Goal: Transaction & Acquisition: Subscribe to service/newsletter

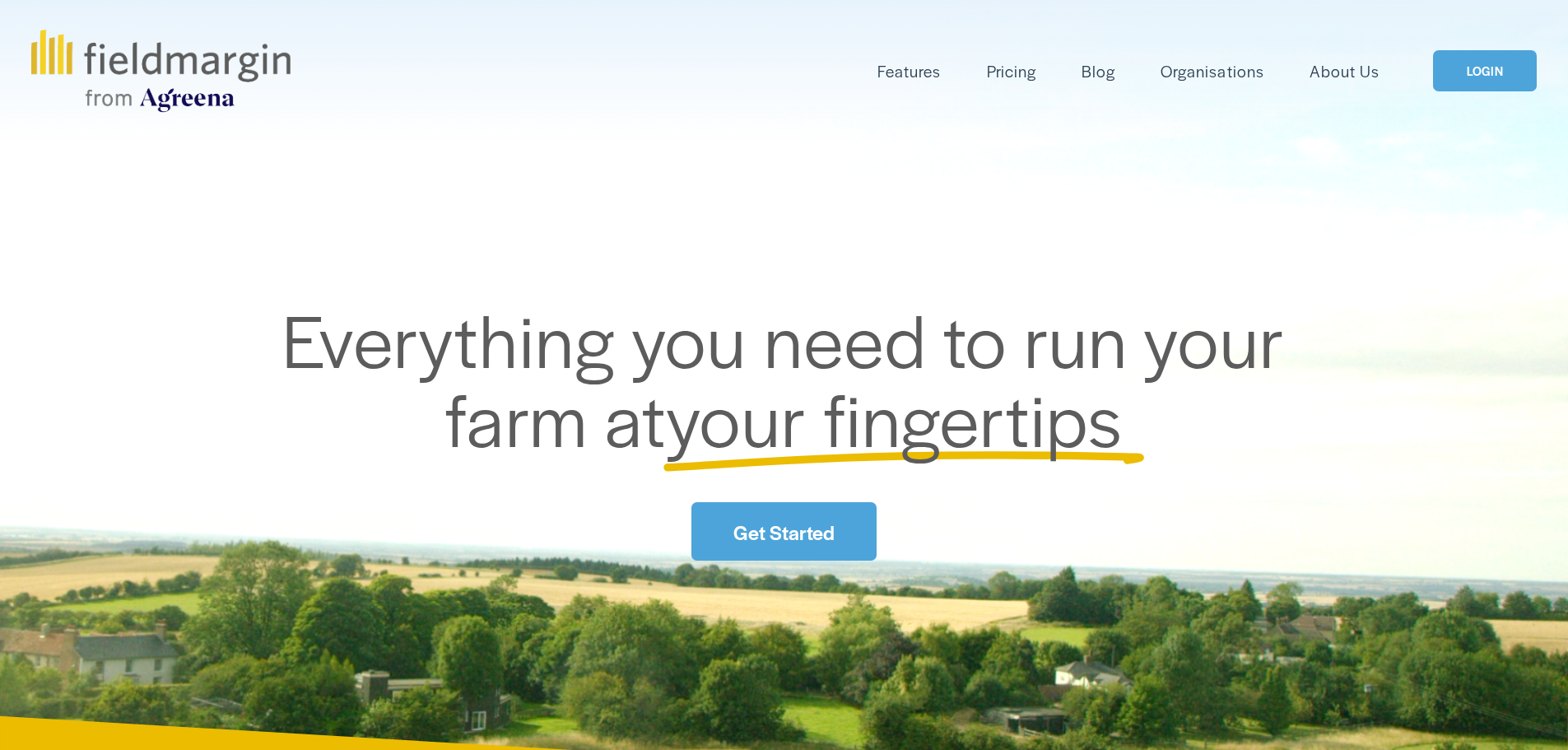
click at [1485, 69] on link "LOGIN" at bounding box center [1485, 71] width 104 height 42
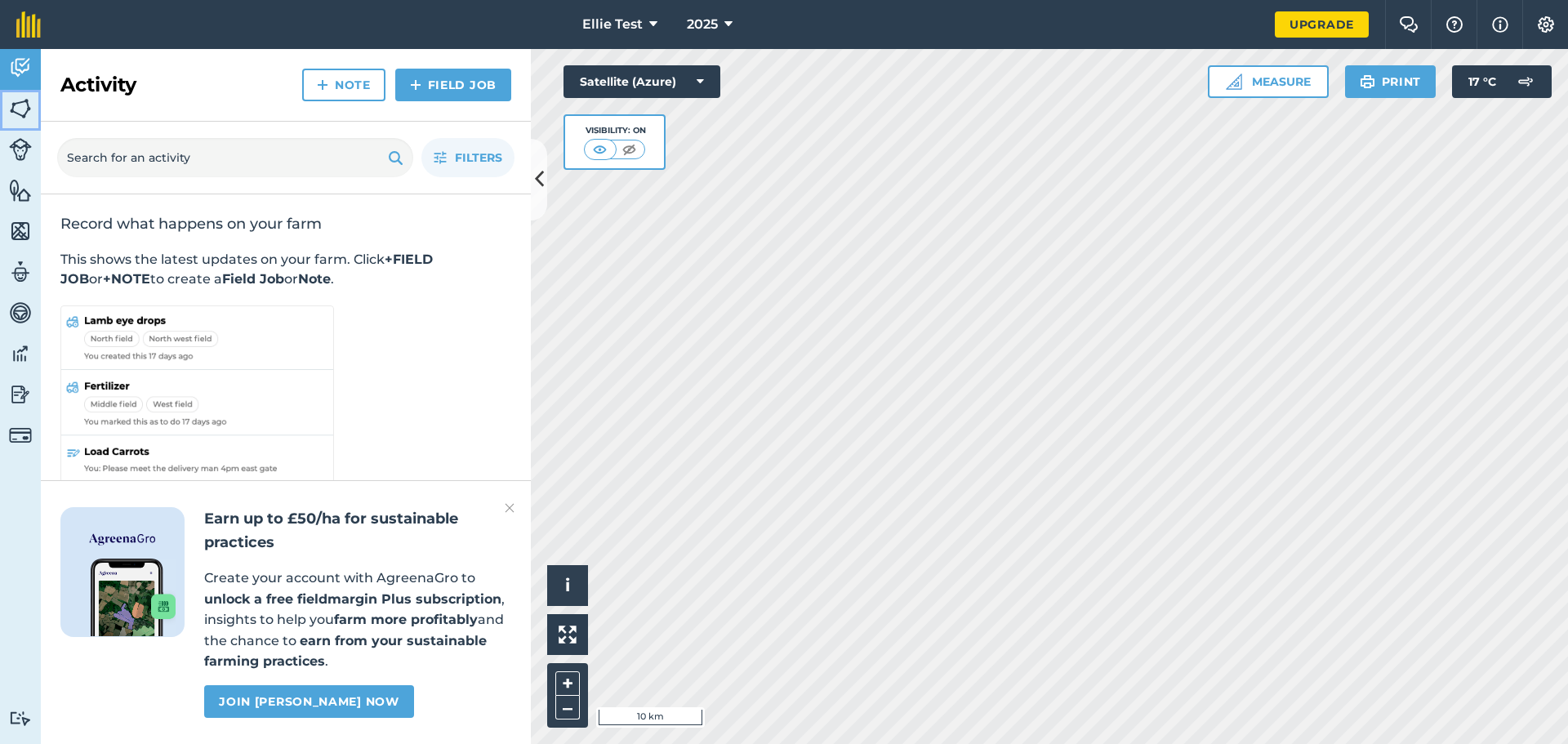
click at [18, 112] on img at bounding box center [19, 108] width 22 height 24
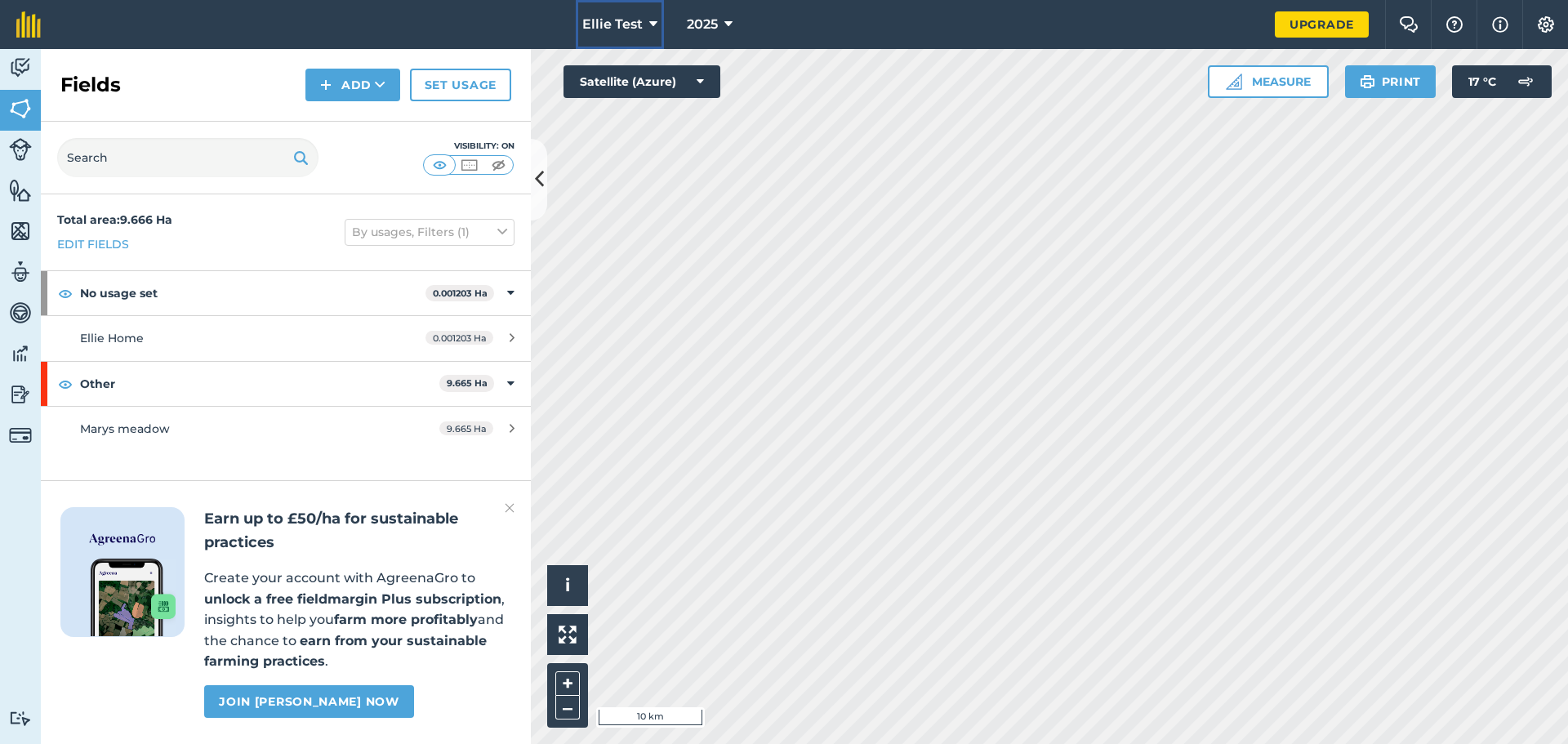
click at [618, 26] on span "Ellie Test" at bounding box center [613, 24] width 60 height 19
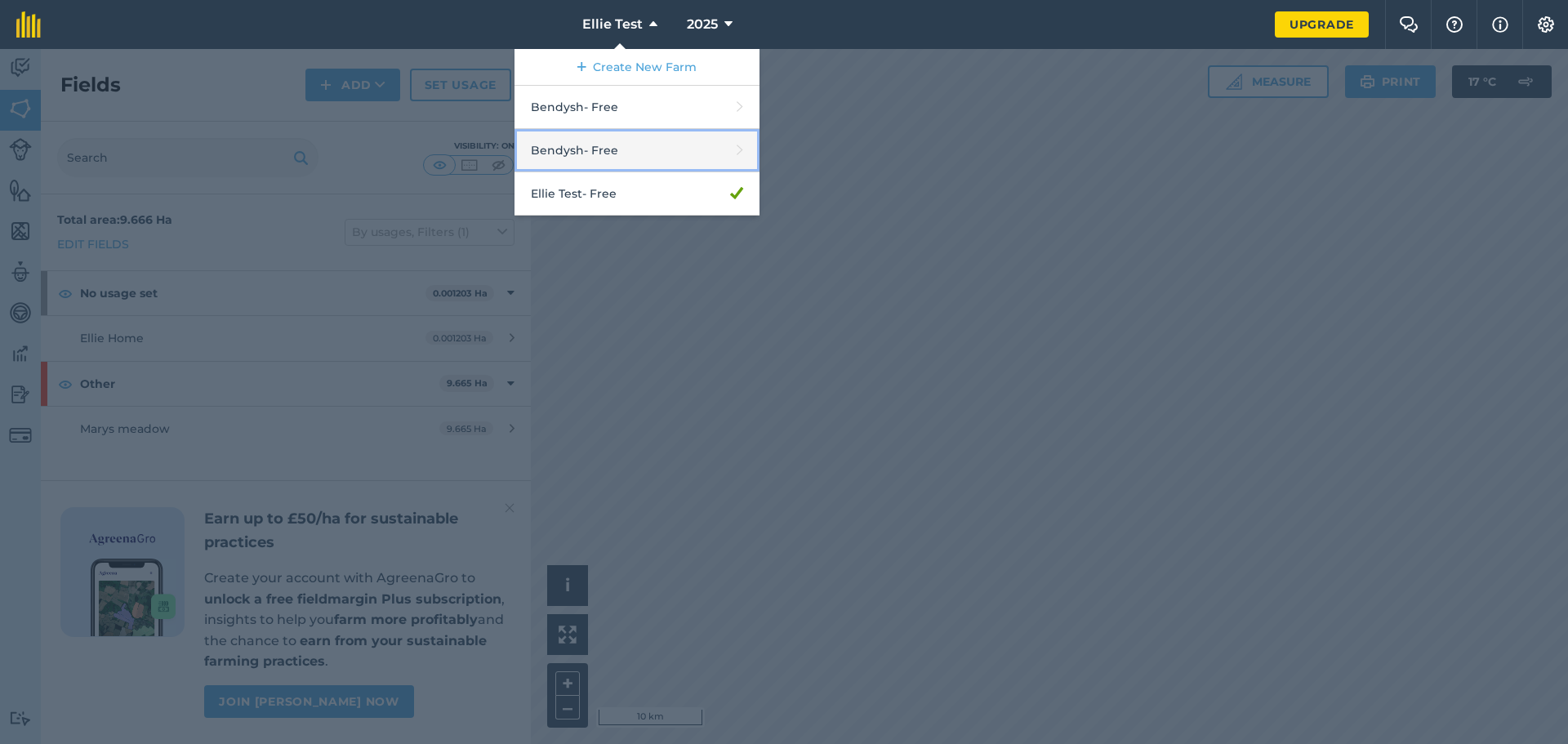
click at [590, 152] on link "Bendysh - Free" at bounding box center [637, 151] width 245 height 43
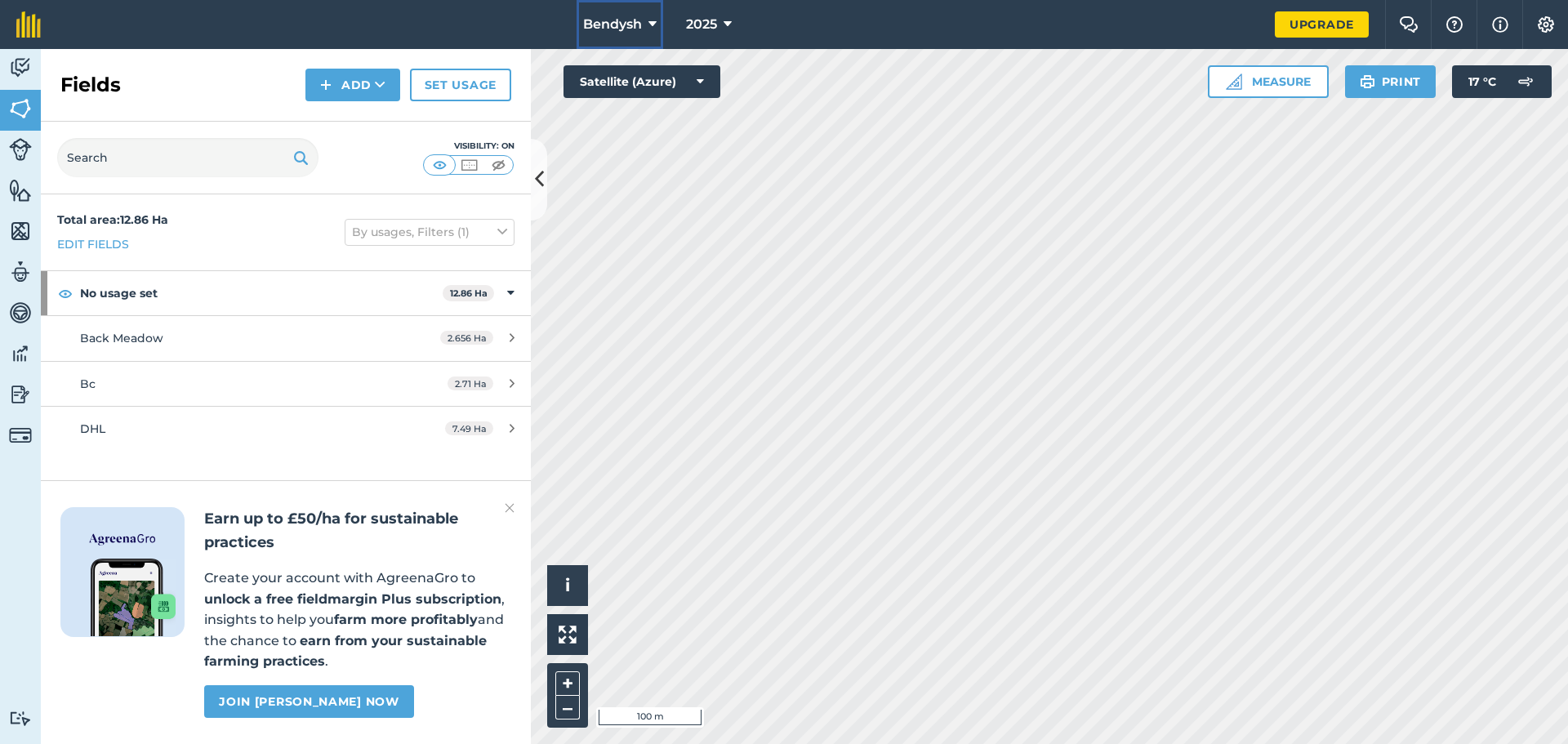
click at [640, 33] on span "Bendysh" at bounding box center [613, 24] width 58 height 19
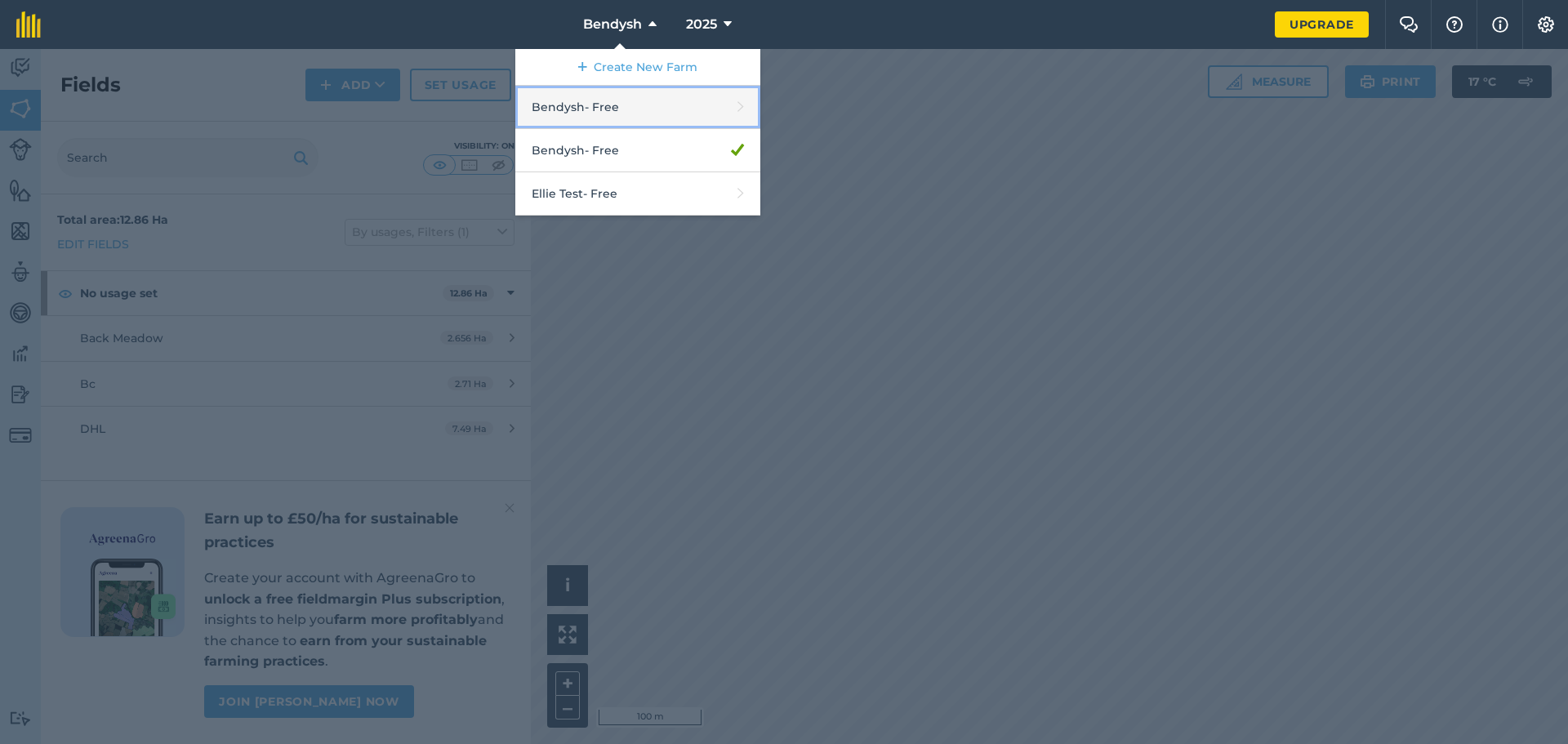
click at [638, 112] on link "Bendysh - Free" at bounding box center [638, 107] width 245 height 43
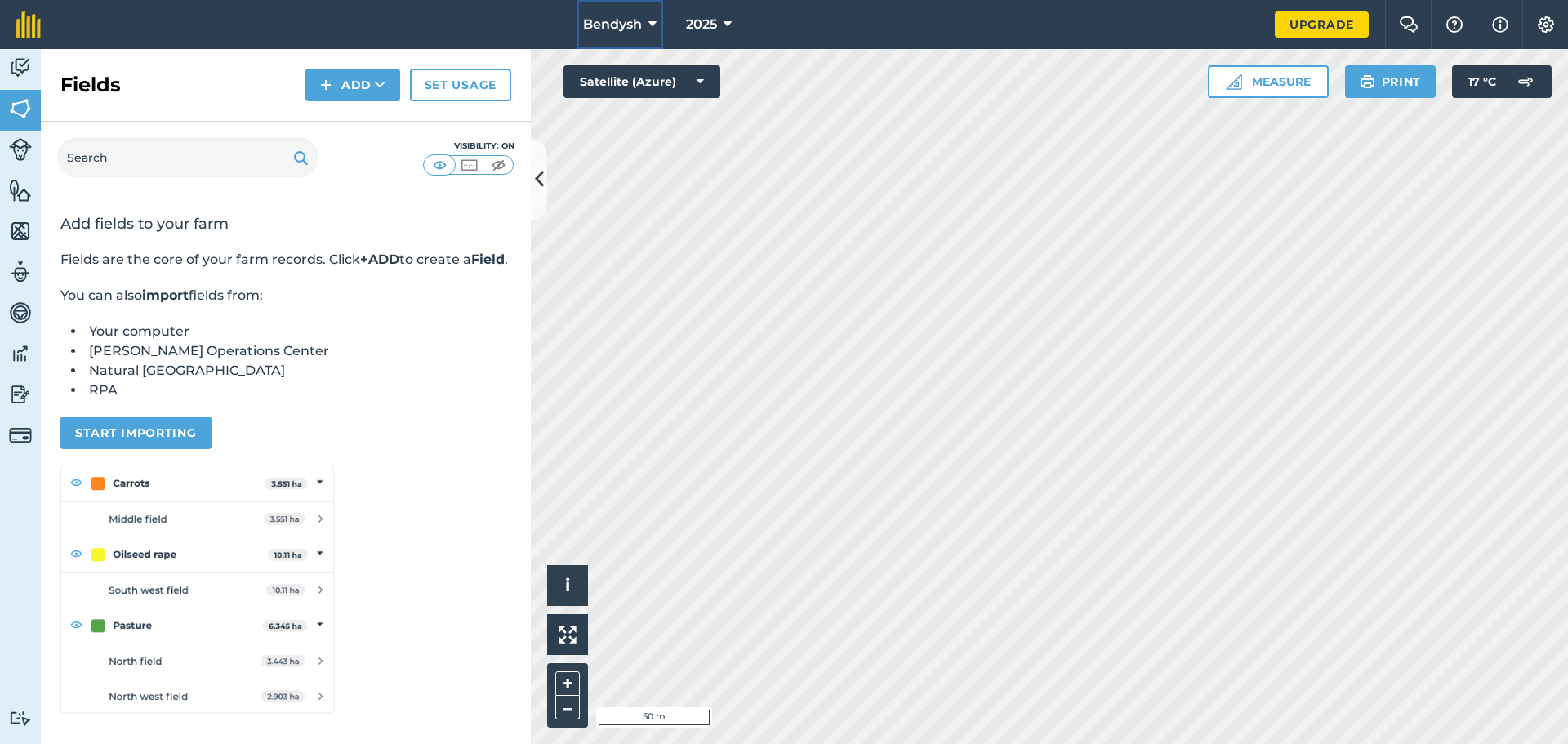
click at [623, 23] on span "Bendysh" at bounding box center [613, 24] width 58 height 19
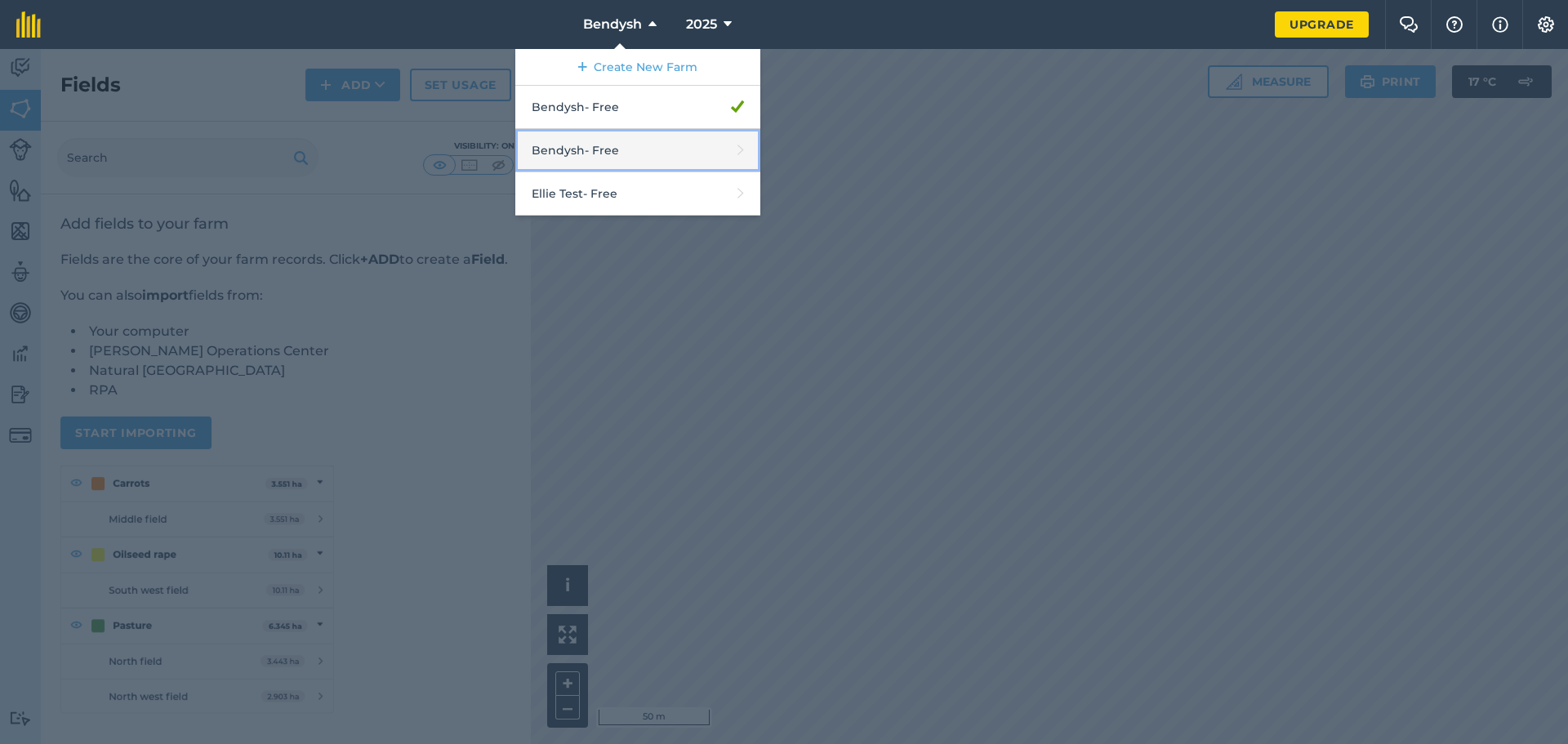
click at [634, 148] on link "Bendysh - Free" at bounding box center [638, 151] width 245 height 43
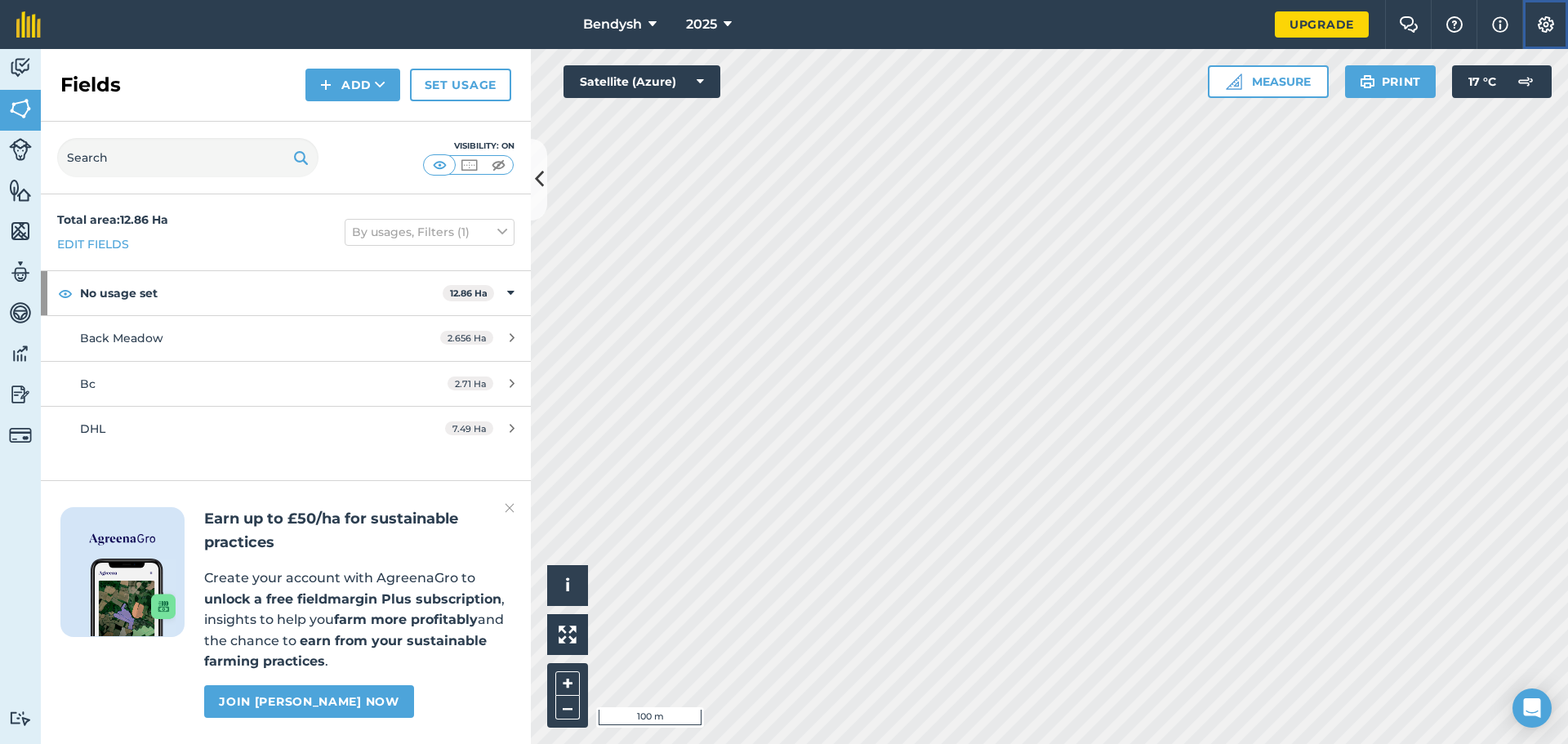
click at [1539, 23] on img at bounding box center [1547, 24] width 19 height 17
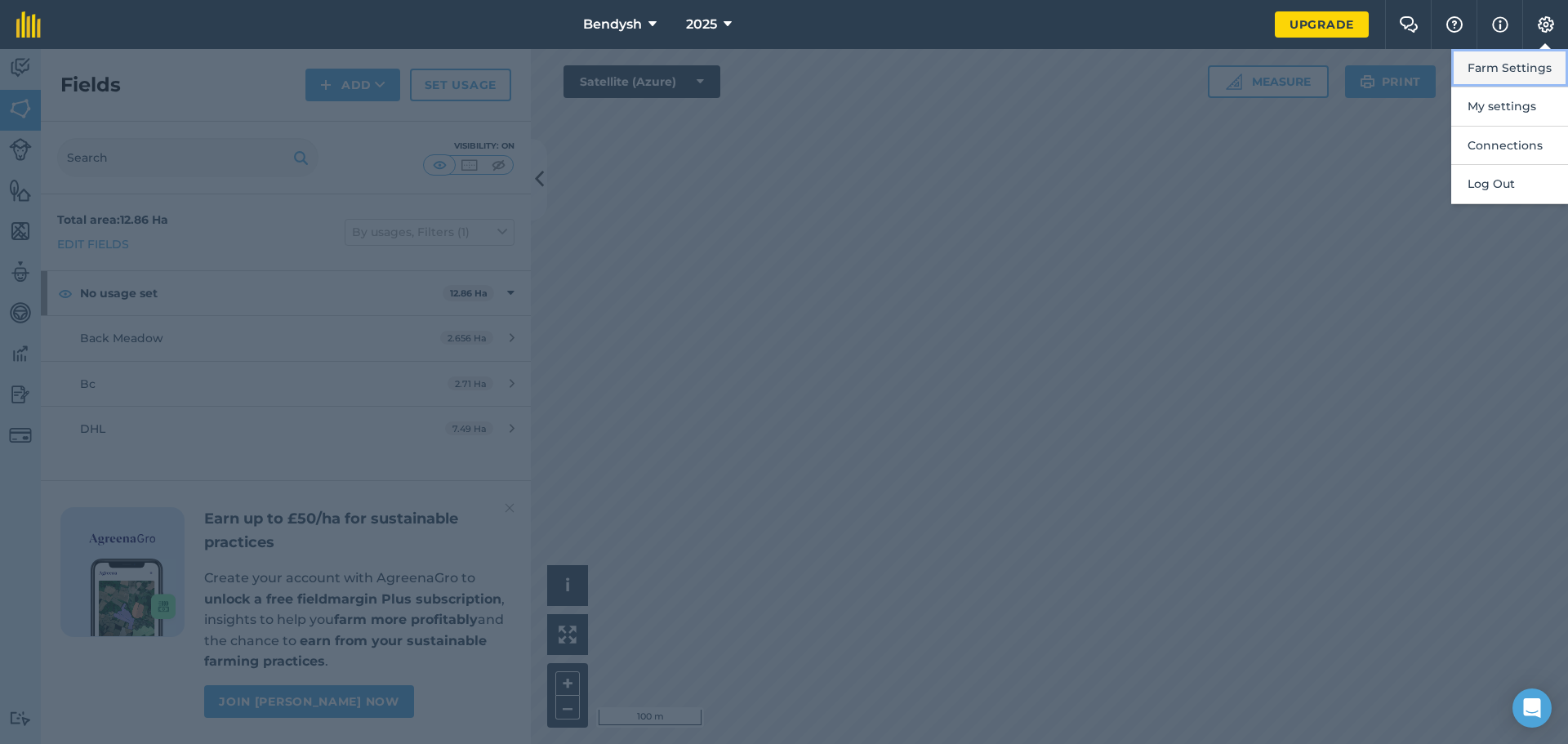
click at [1516, 71] on button "Farm Settings" at bounding box center [1510, 67] width 117 height 38
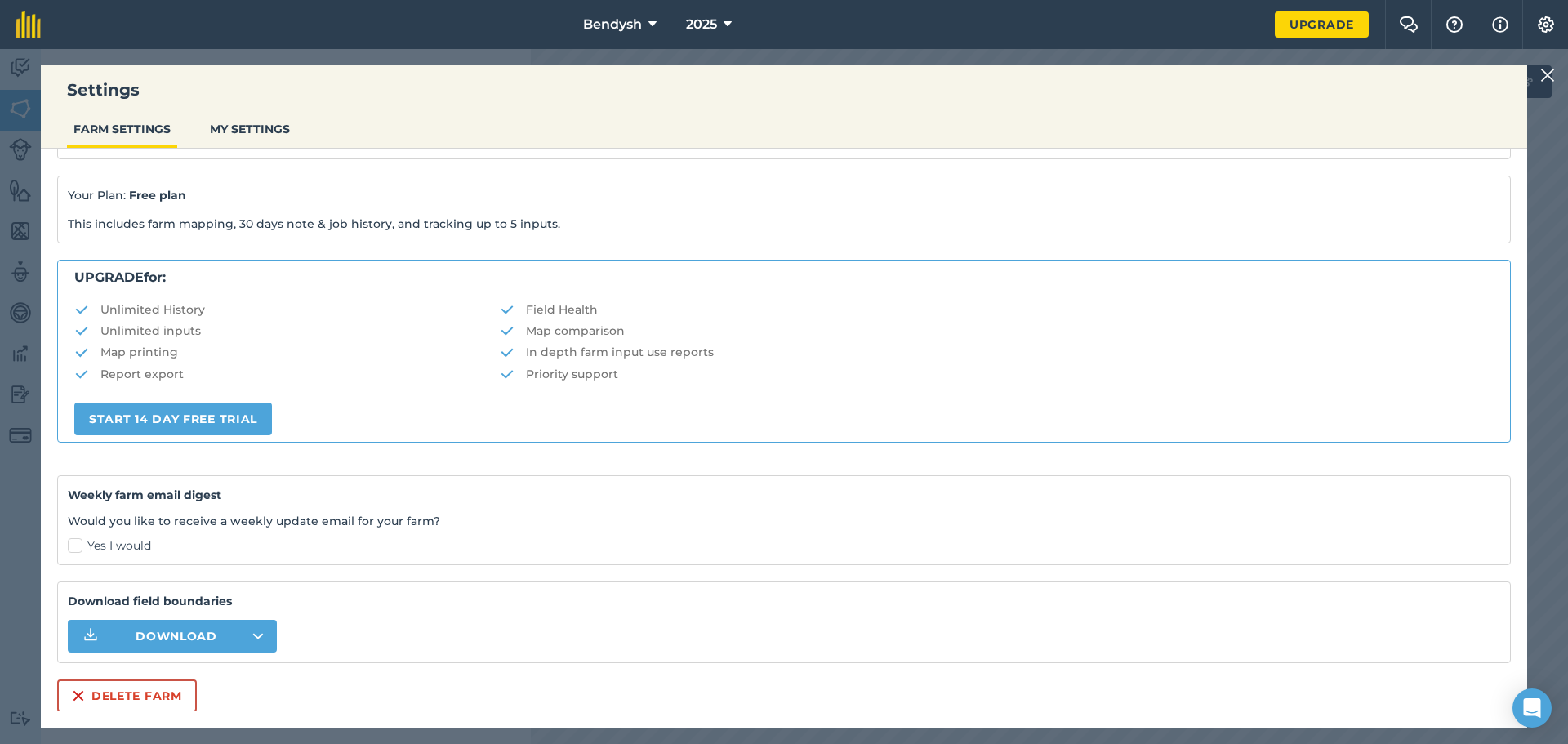
scroll to position [205, 0]
click at [205, 640] on span "Download" at bounding box center [176, 635] width 82 height 17
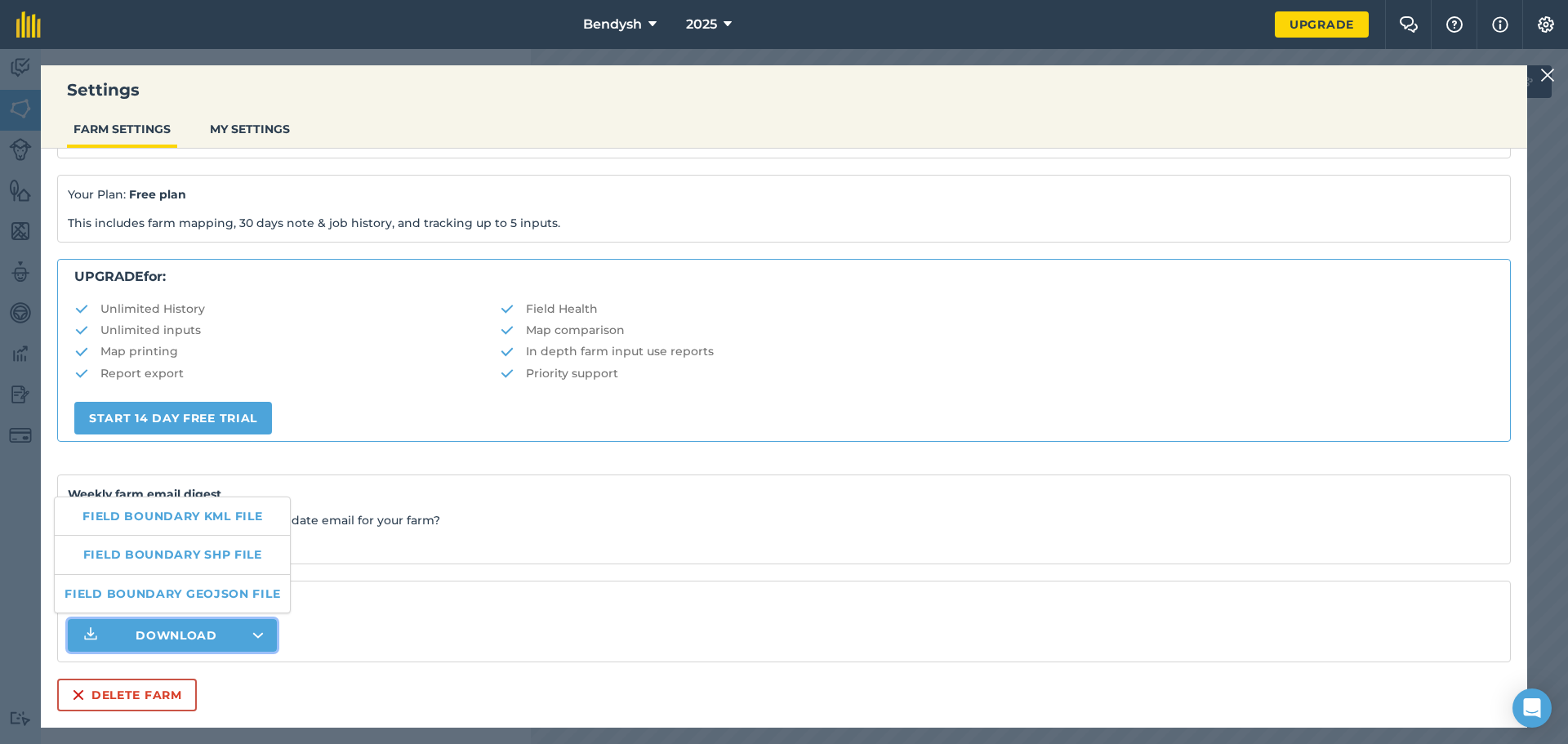
click at [375, 606] on strong "Download field boundaries" at bounding box center [784, 600] width 1433 height 18
click at [218, 636] on button "Download" at bounding box center [172, 636] width 209 height 33
click at [224, 638] on button "Download" at bounding box center [172, 636] width 209 height 33
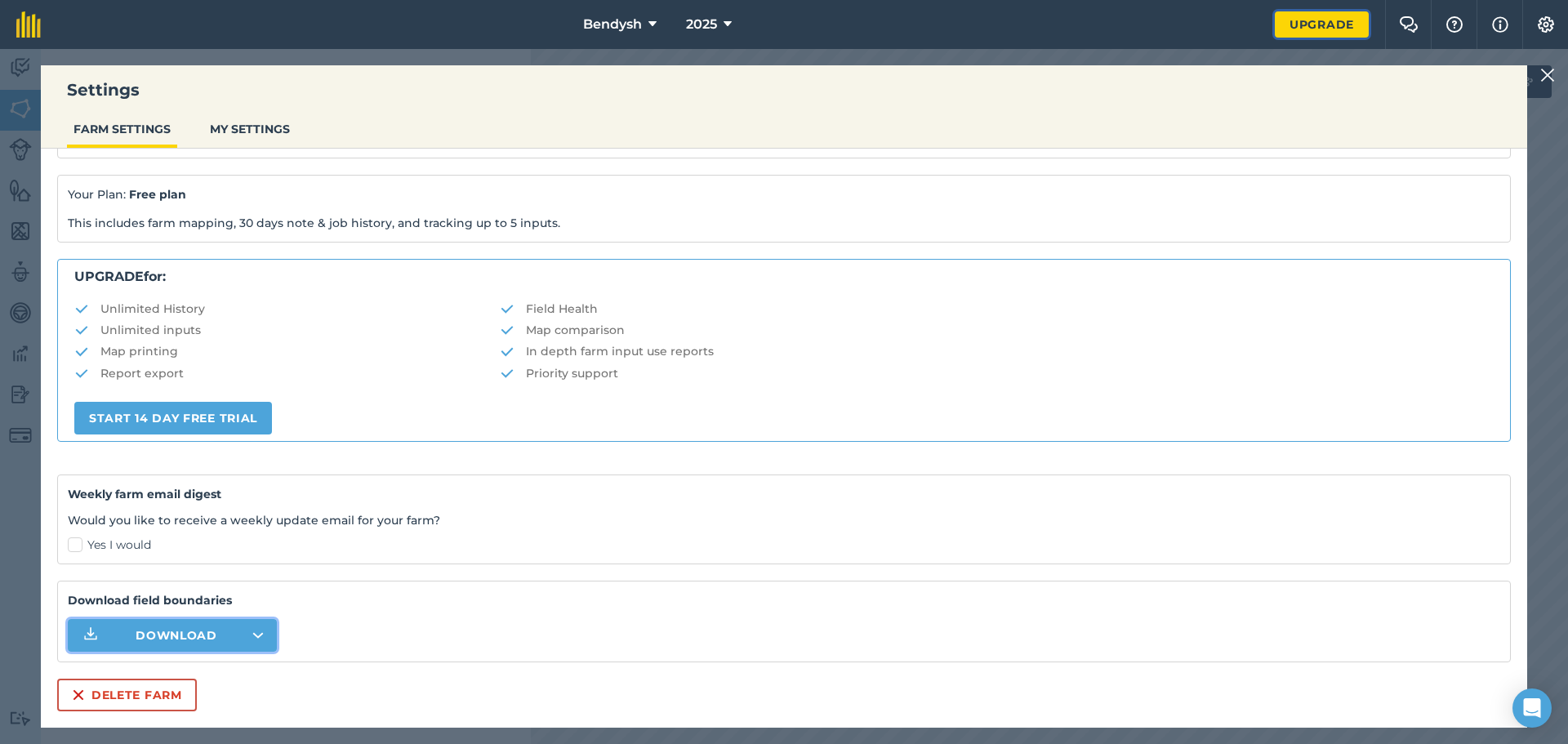
click at [1319, 26] on link "Upgrade" at bounding box center [1322, 24] width 93 height 26
click at [1543, 70] on img at bounding box center [1548, 75] width 15 height 19
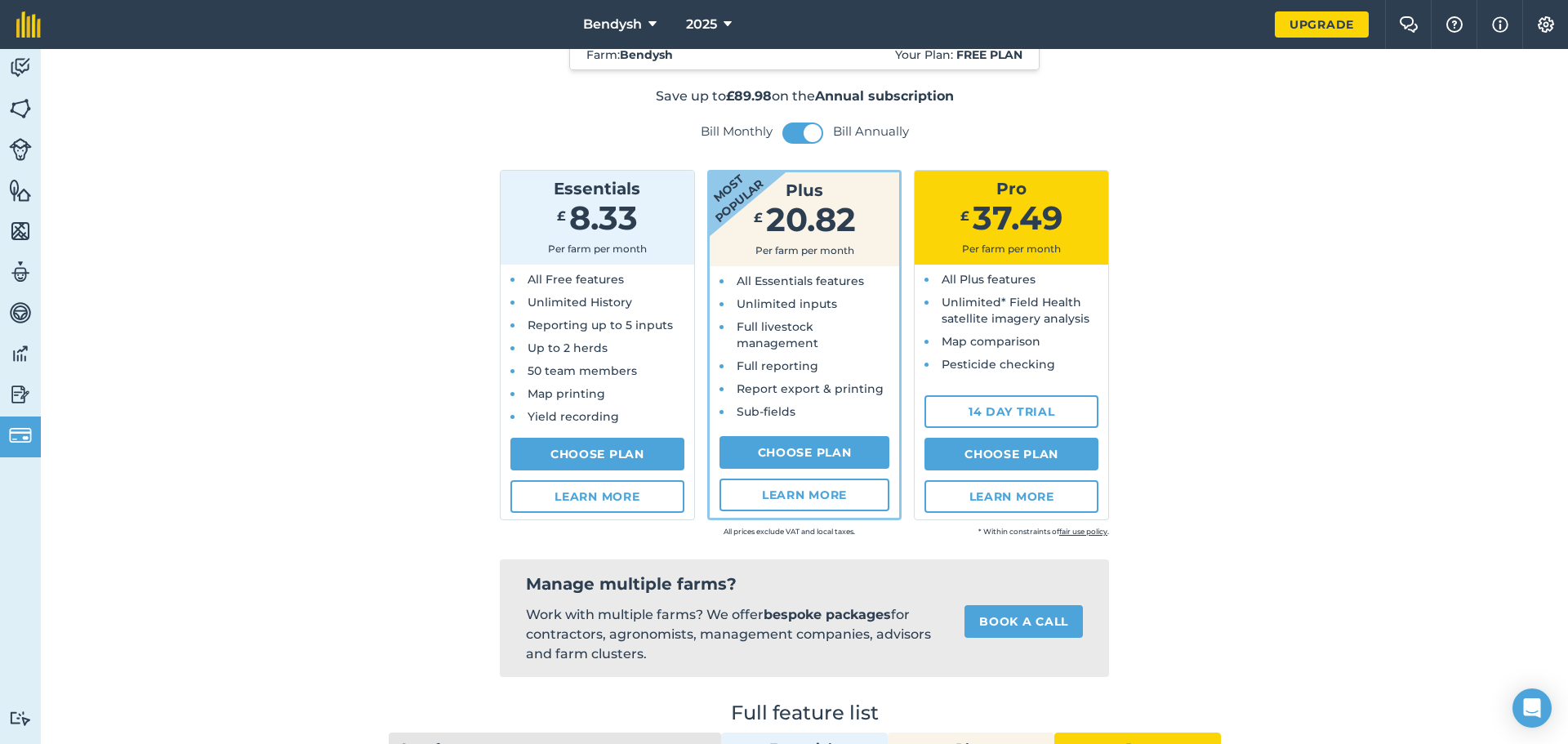
scroll to position [11, 0]
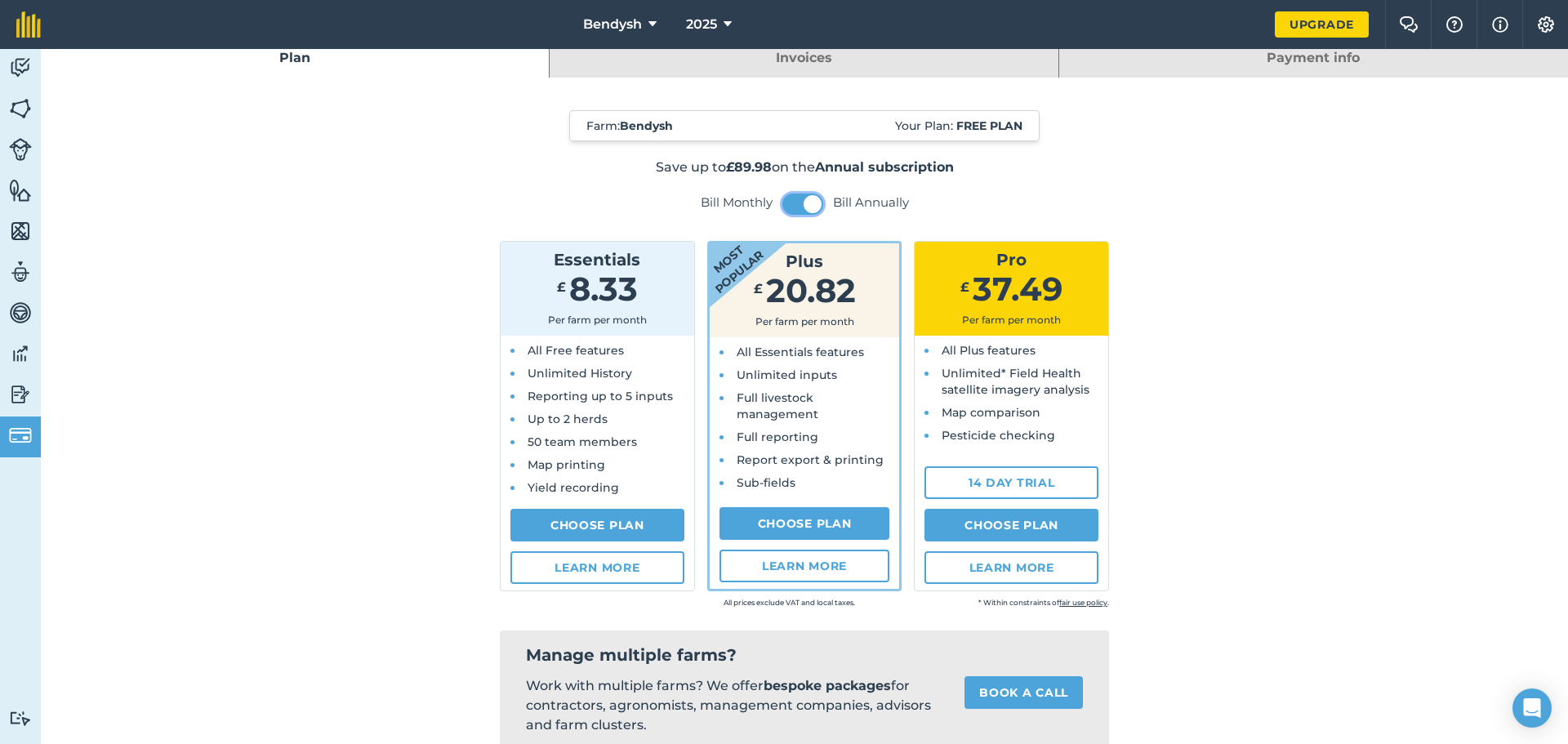
click at [793, 205] on button at bounding box center [803, 205] width 41 height 21
click at [793, 205] on span at bounding box center [793, 204] width 18 height 18
click at [662, 284] on div "£ 8.33" at bounding box center [597, 291] width 180 height 28
click at [597, 574] on link "Learn more" at bounding box center [597, 568] width 174 height 33
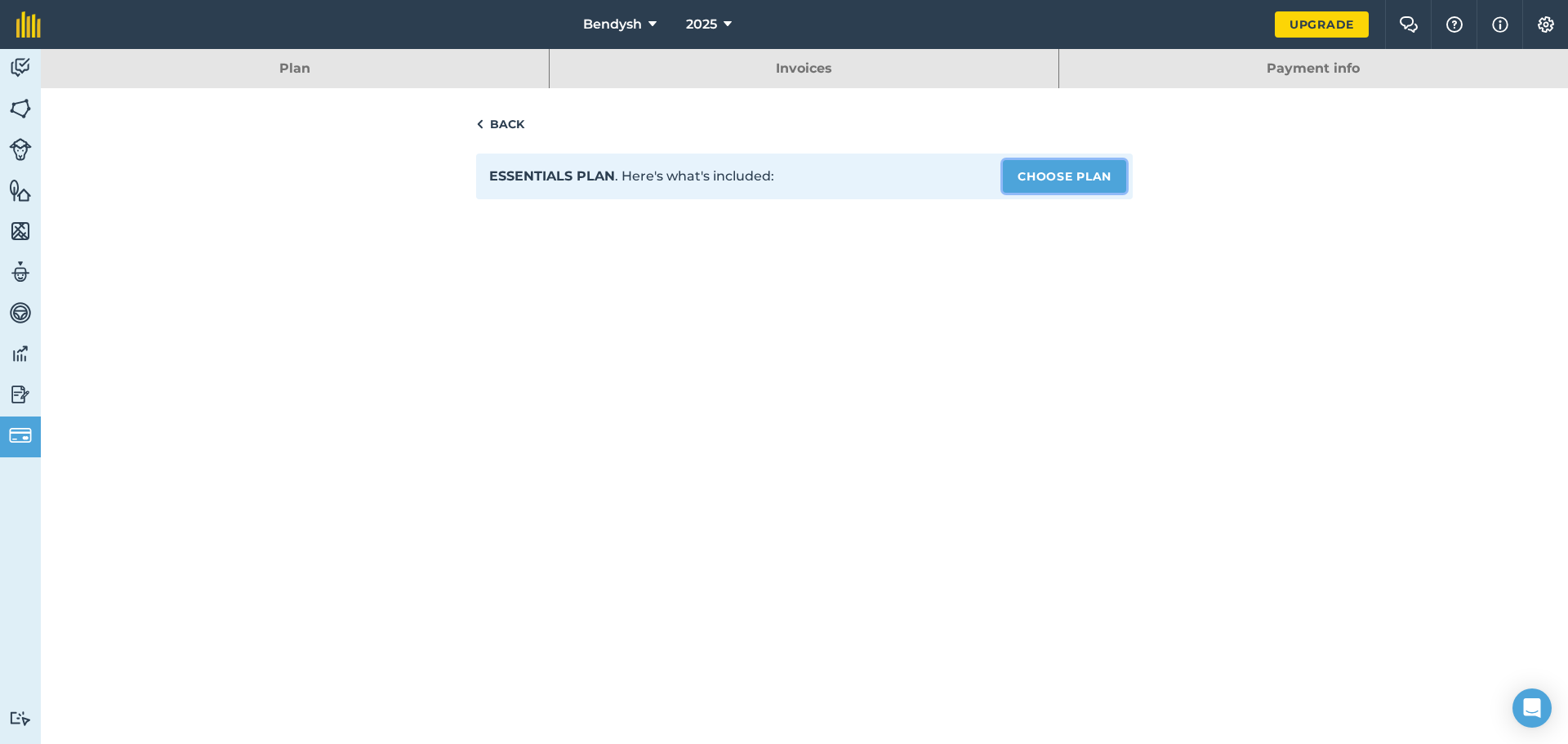
click at [1051, 178] on link "Choose Plan" at bounding box center [1064, 176] width 124 height 33
select select "GB"
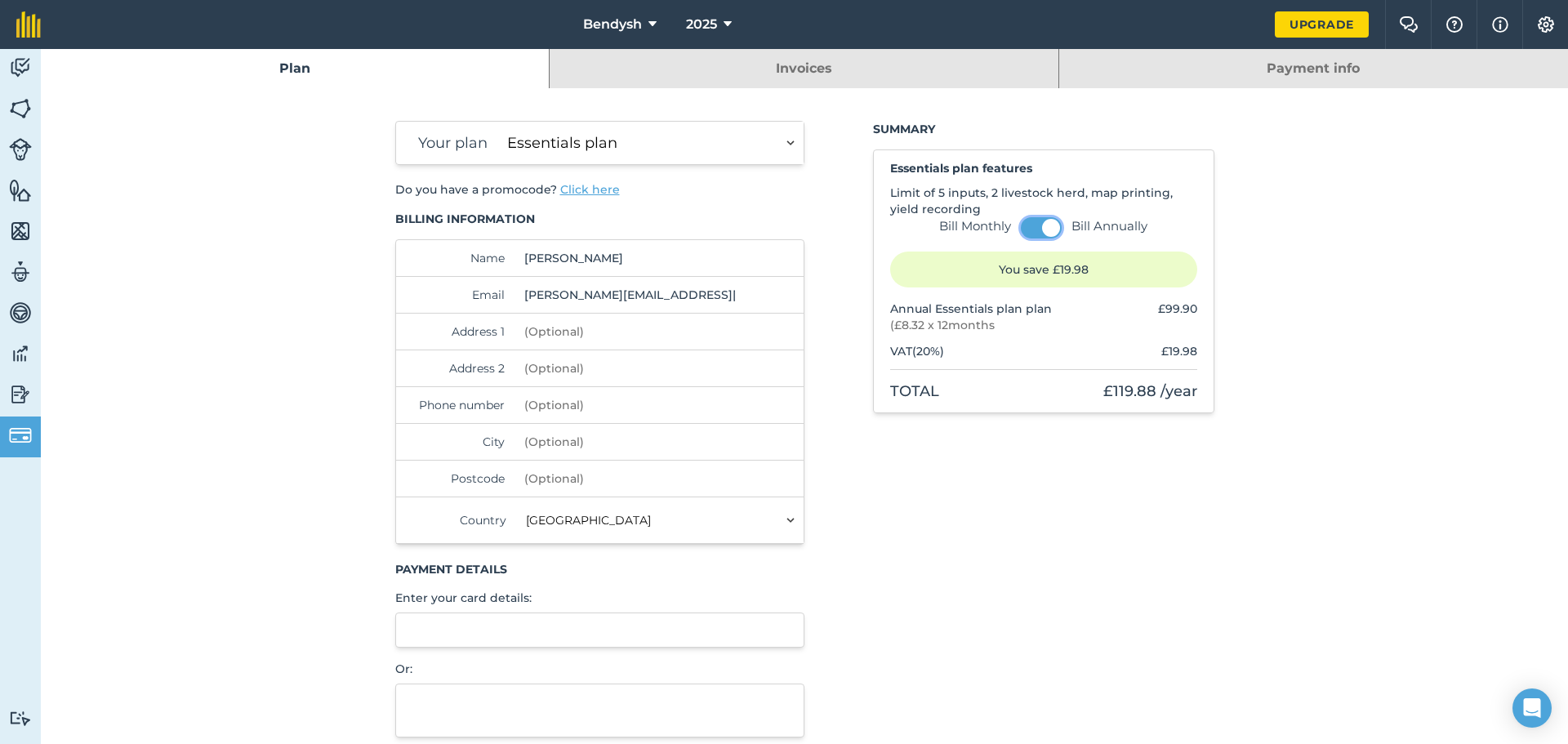
click at [1034, 231] on button at bounding box center [1041, 228] width 41 height 21
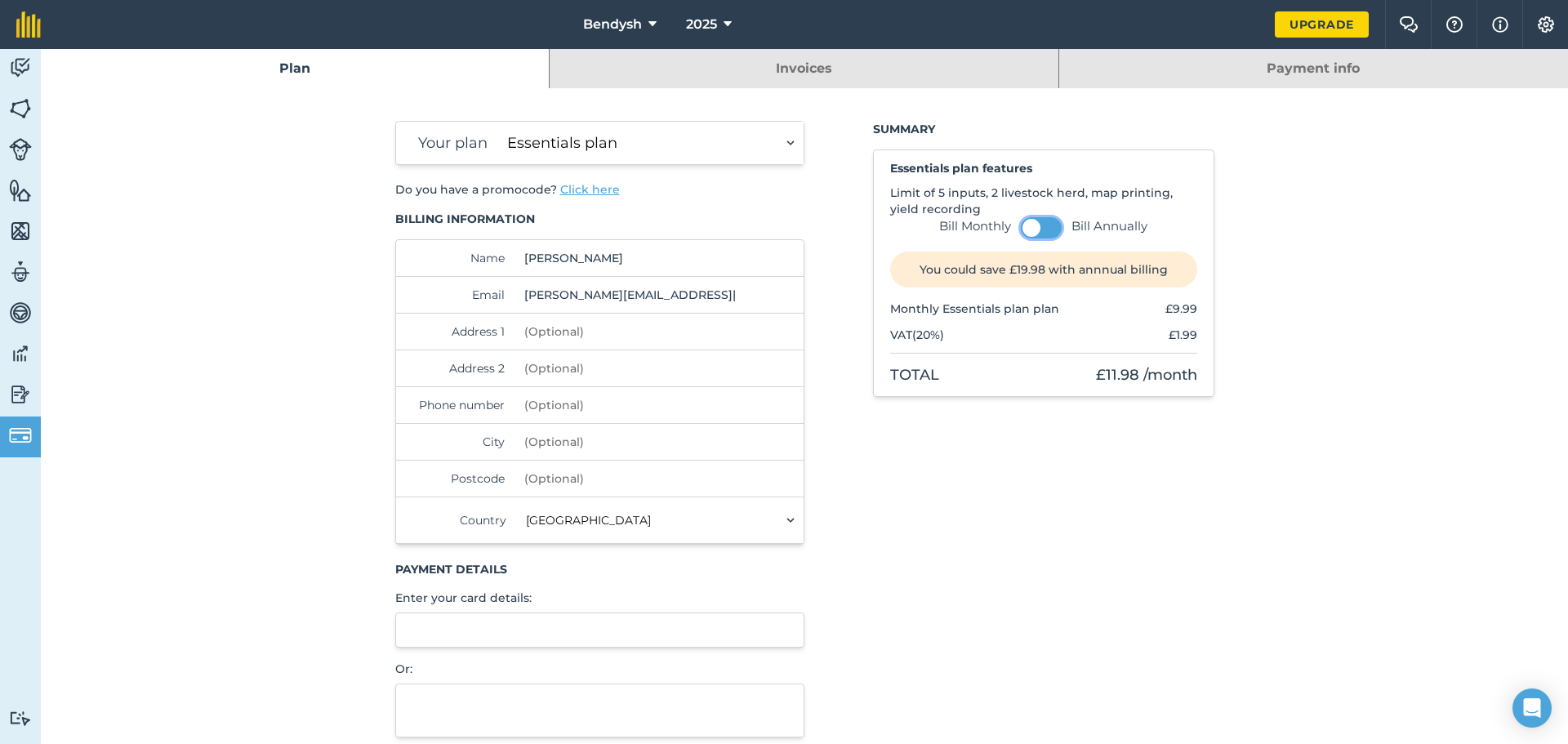
click at [1044, 231] on button at bounding box center [1041, 228] width 41 height 21
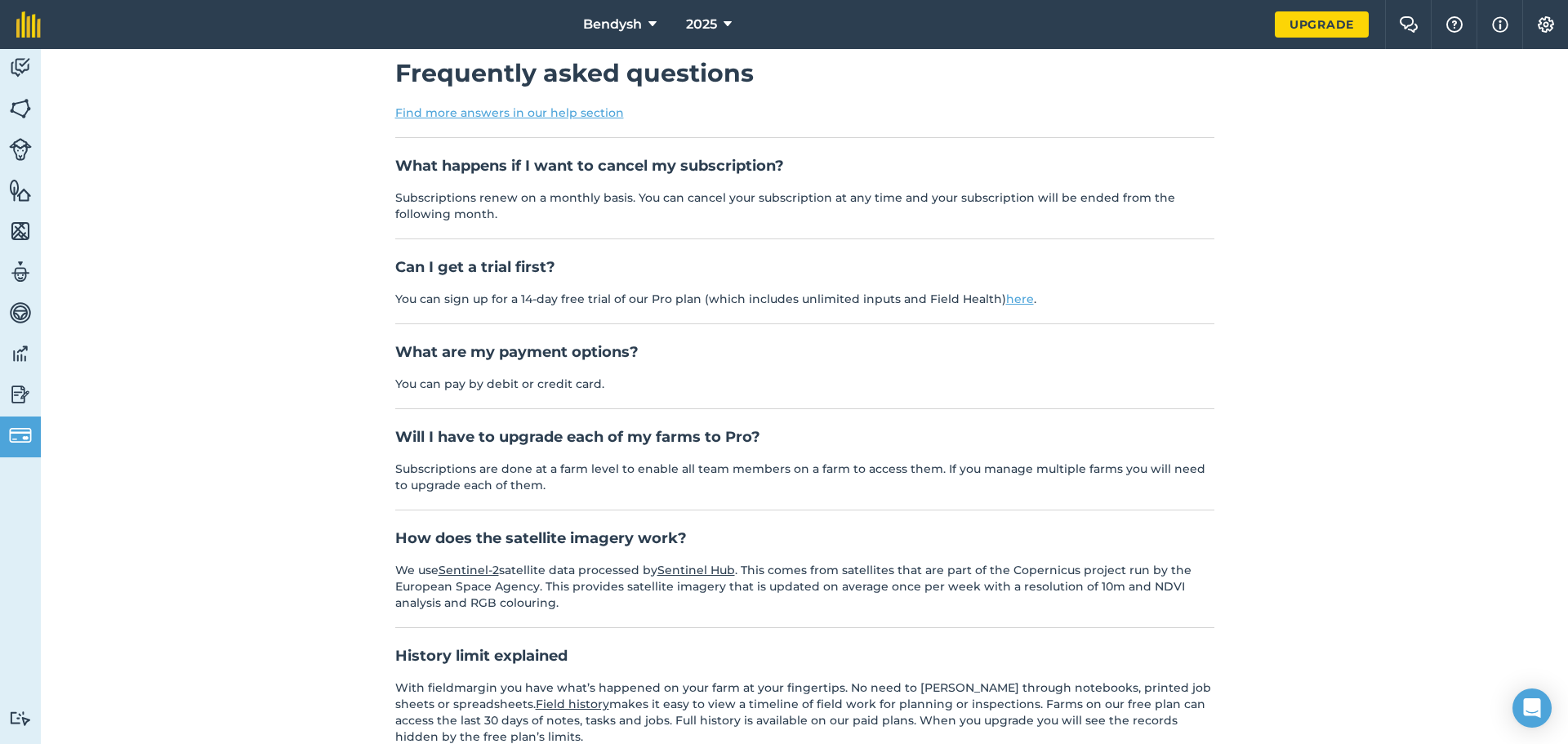
scroll to position [852, 0]
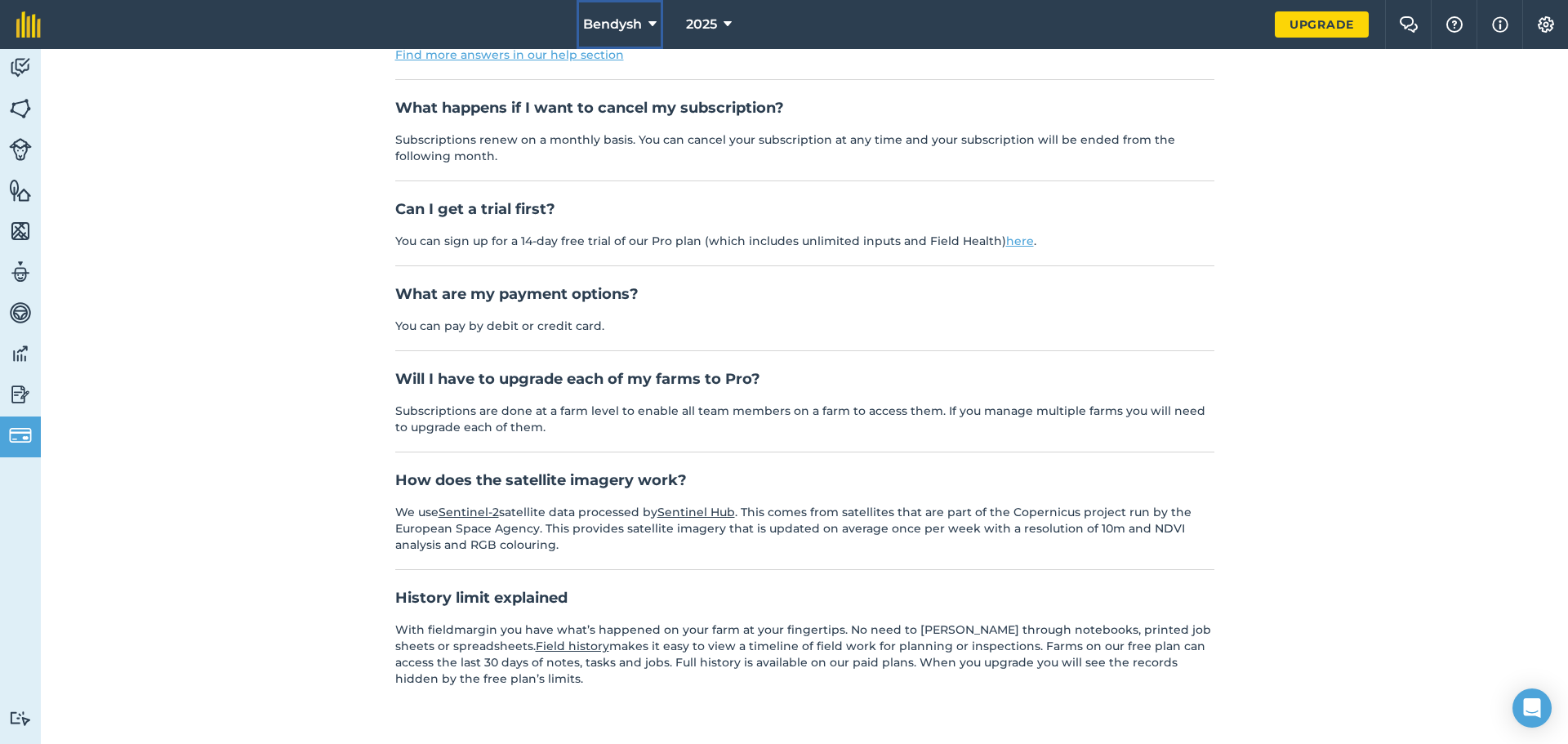
click at [604, 28] on span "Bendysh" at bounding box center [613, 24] width 58 height 19
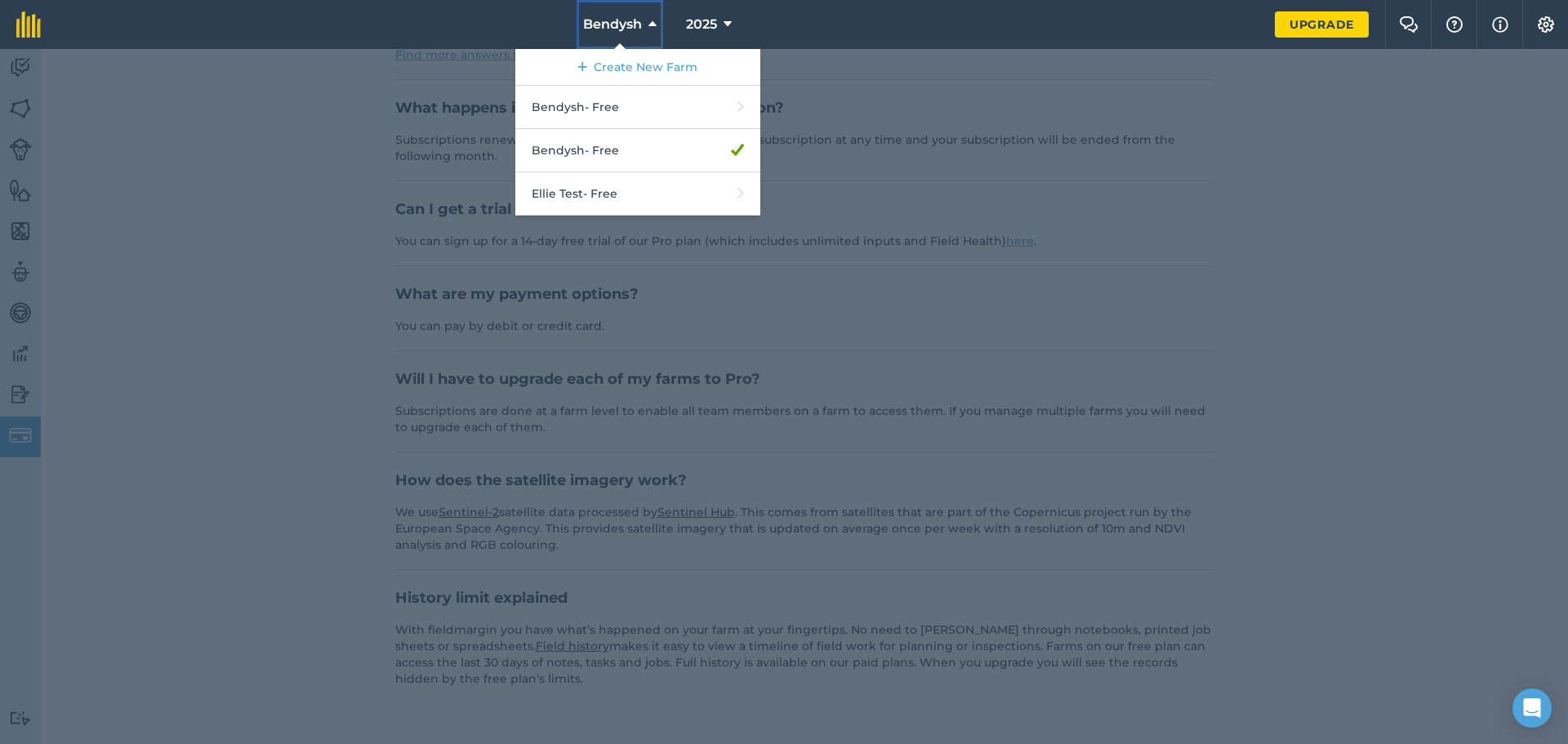
click at [604, 28] on span "Bendysh" at bounding box center [613, 24] width 58 height 19
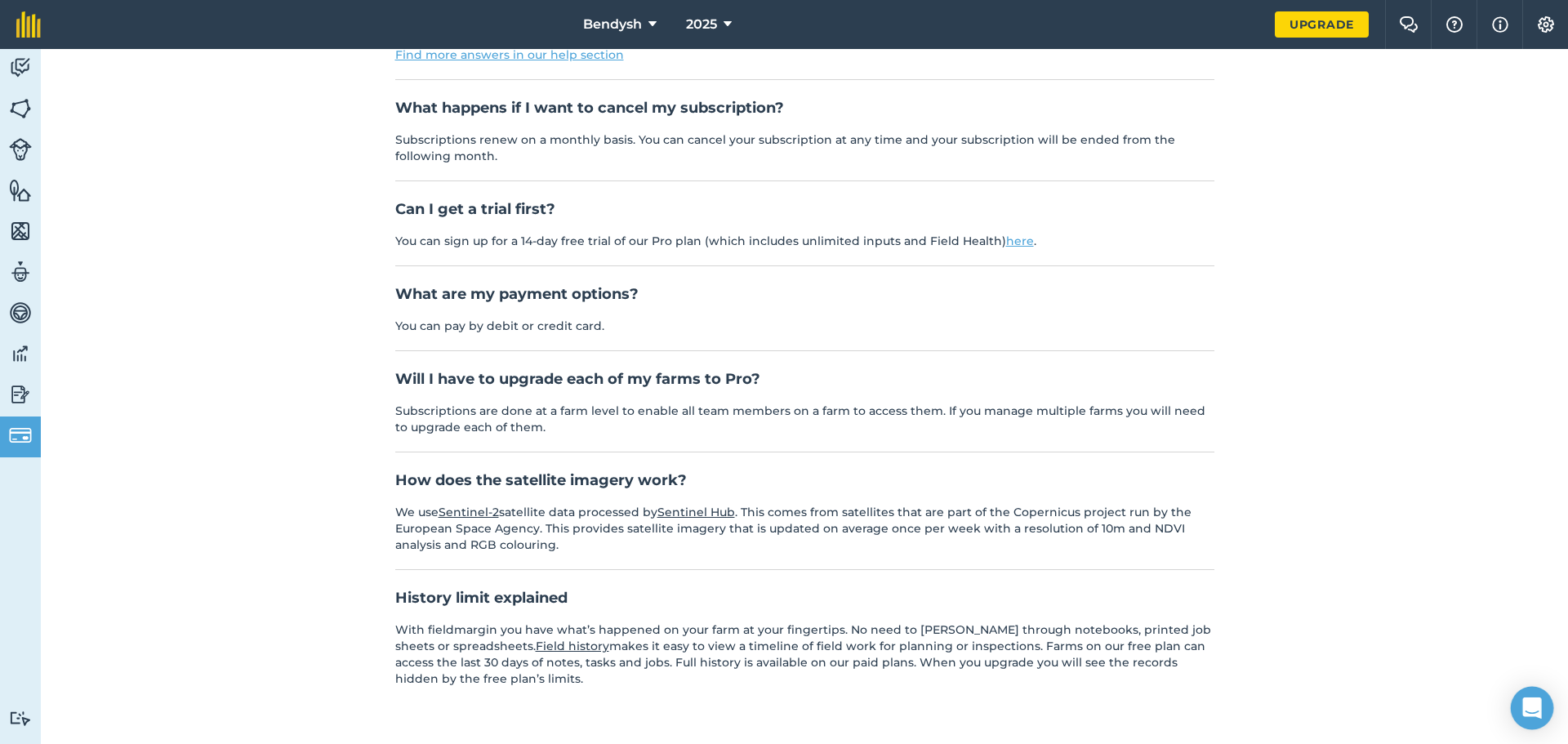
click at [1530, 696] on div "Open Intercom Messenger" at bounding box center [1533, 708] width 43 height 43
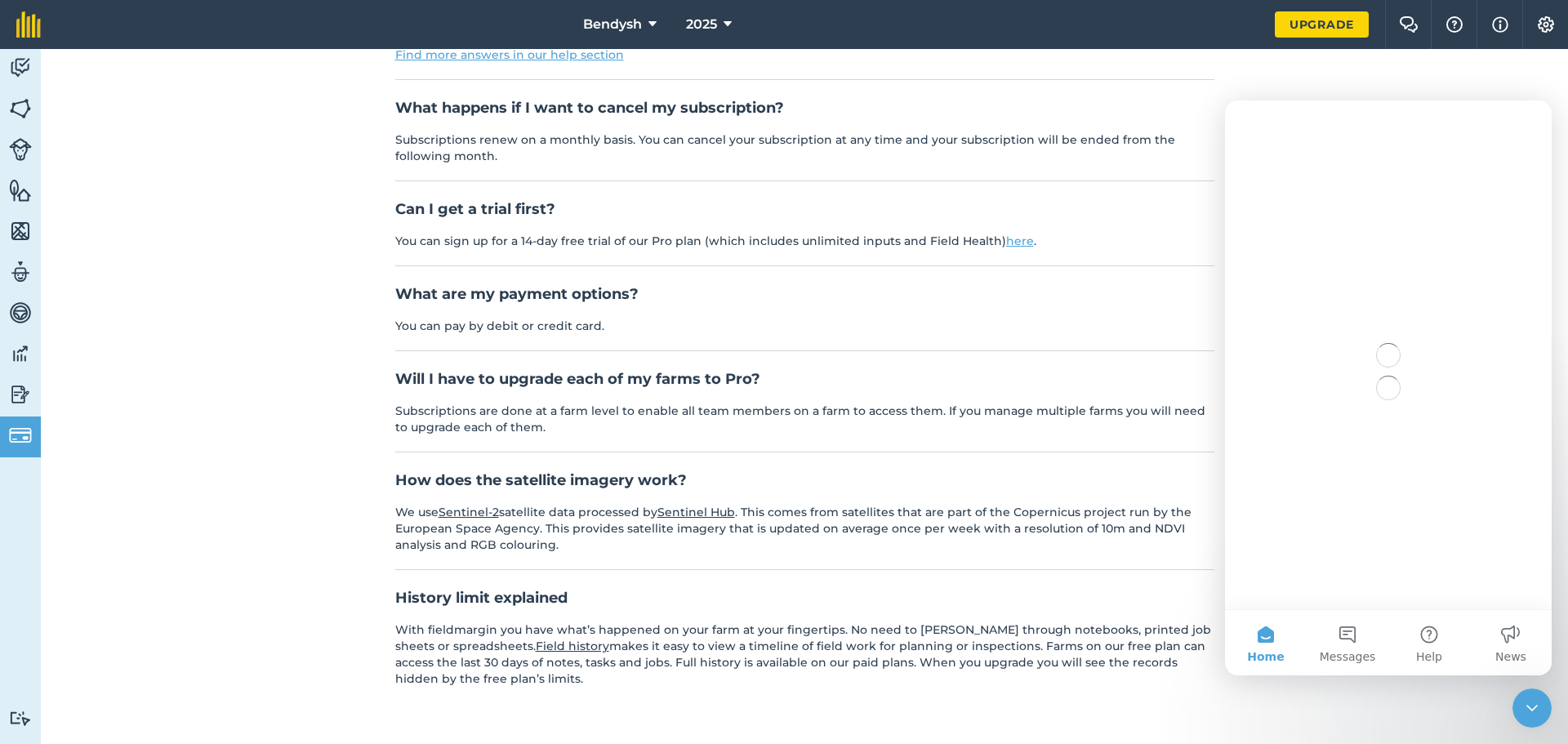
scroll to position [0, 0]
click at [1316, 29] on link "Upgrade" at bounding box center [1322, 24] width 93 height 26
drag, startPoint x: 1540, startPoint y: 706, endPoint x: 1520, endPoint y: 701, distance: 20.6
click at [1541, 706] on div "Close Intercom Messenger" at bounding box center [1530, 705] width 39 height 39
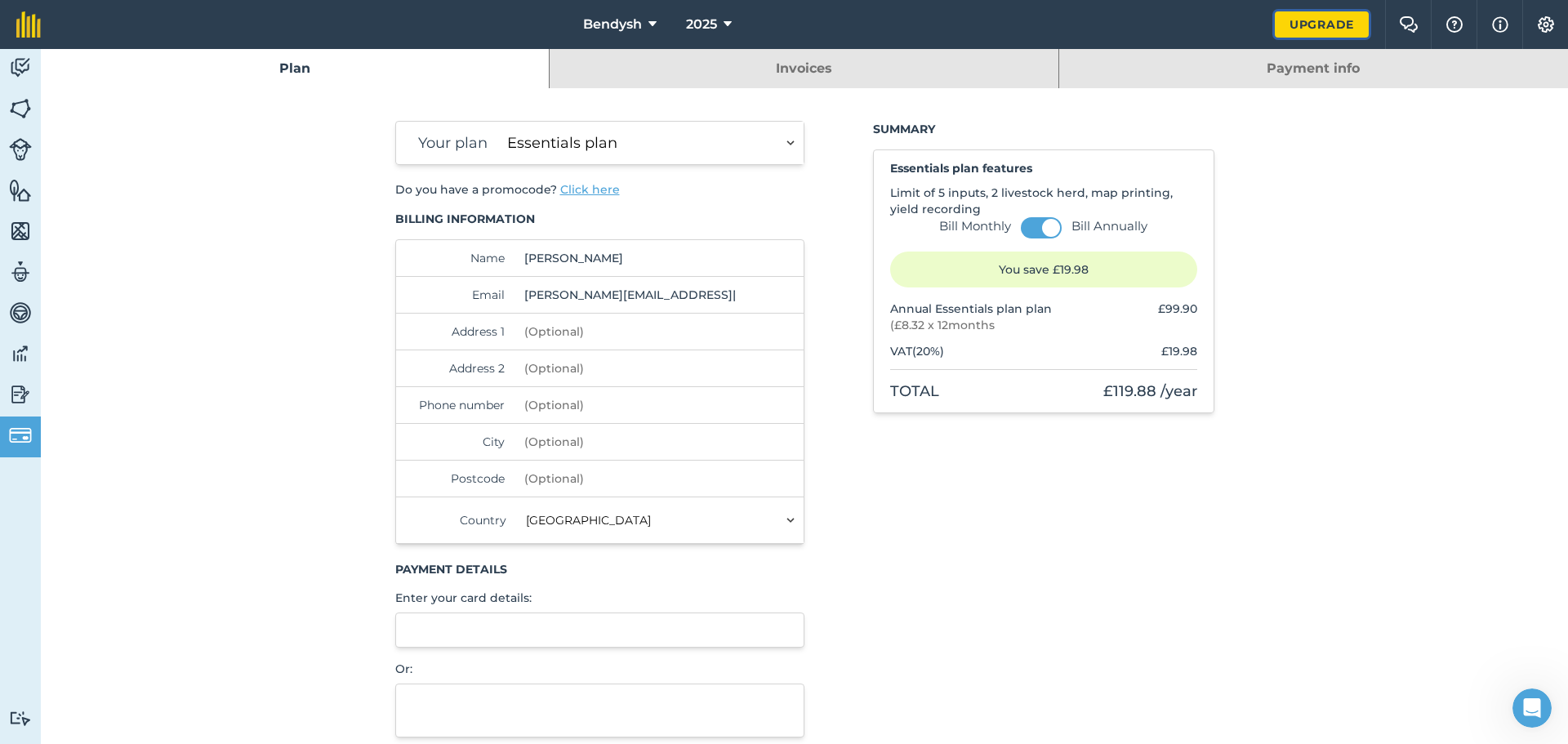
click at [1319, 33] on link "Upgrade" at bounding box center [1322, 24] width 93 height 26
click at [37, 28] on img at bounding box center [28, 24] width 24 height 26
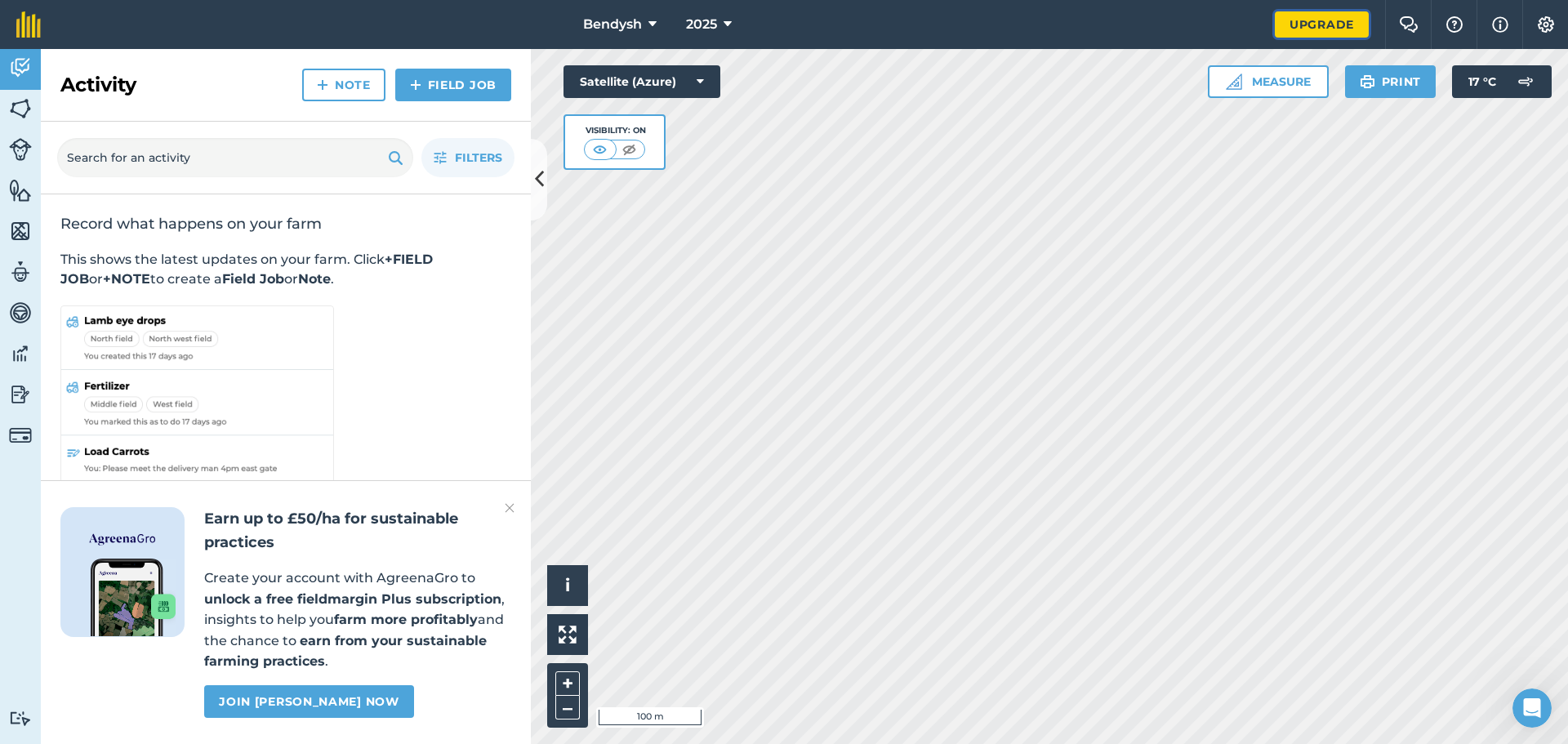
click at [1314, 19] on link "Upgrade" at bounding box center [1322, 24] width 93 height 26
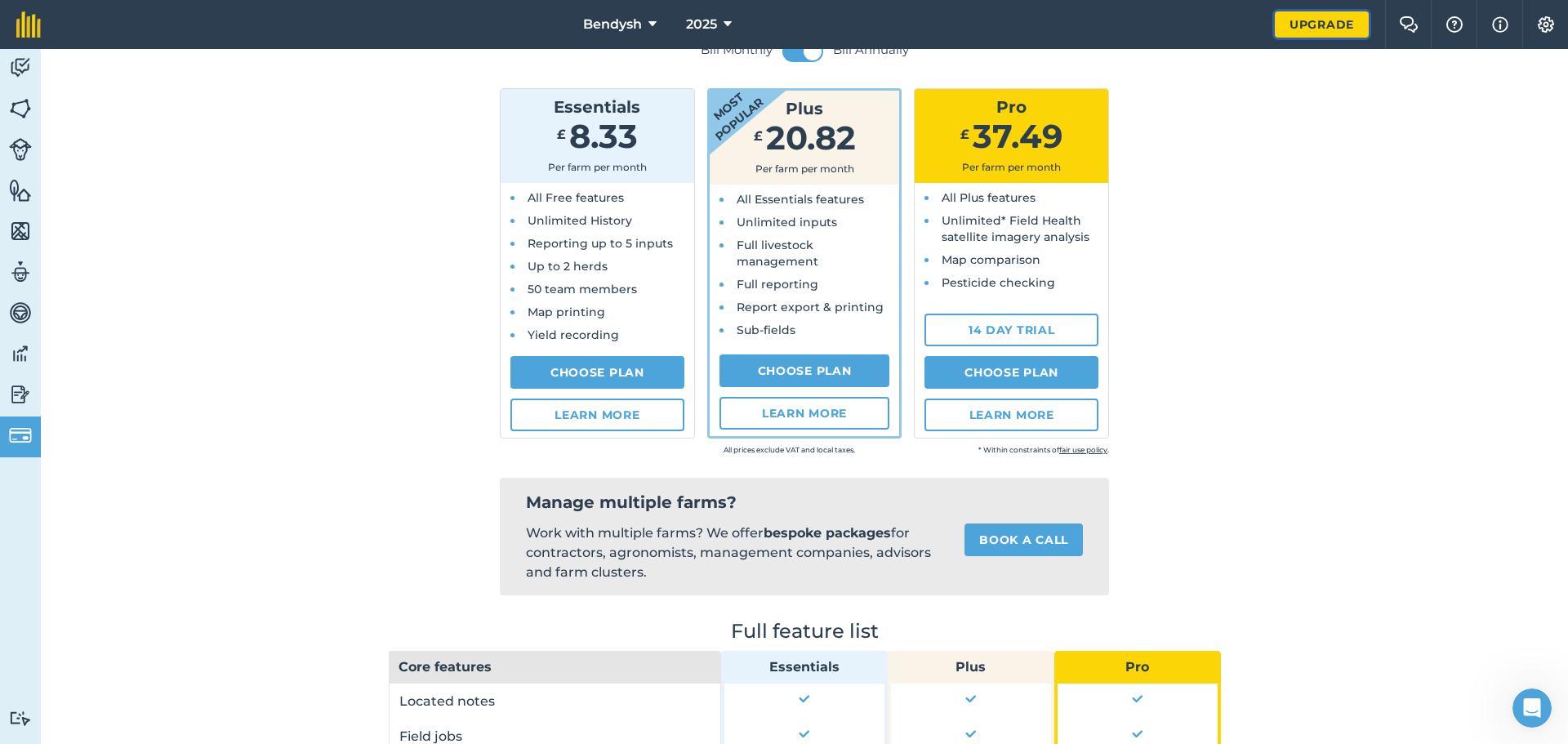
scroll to position [326, 0]
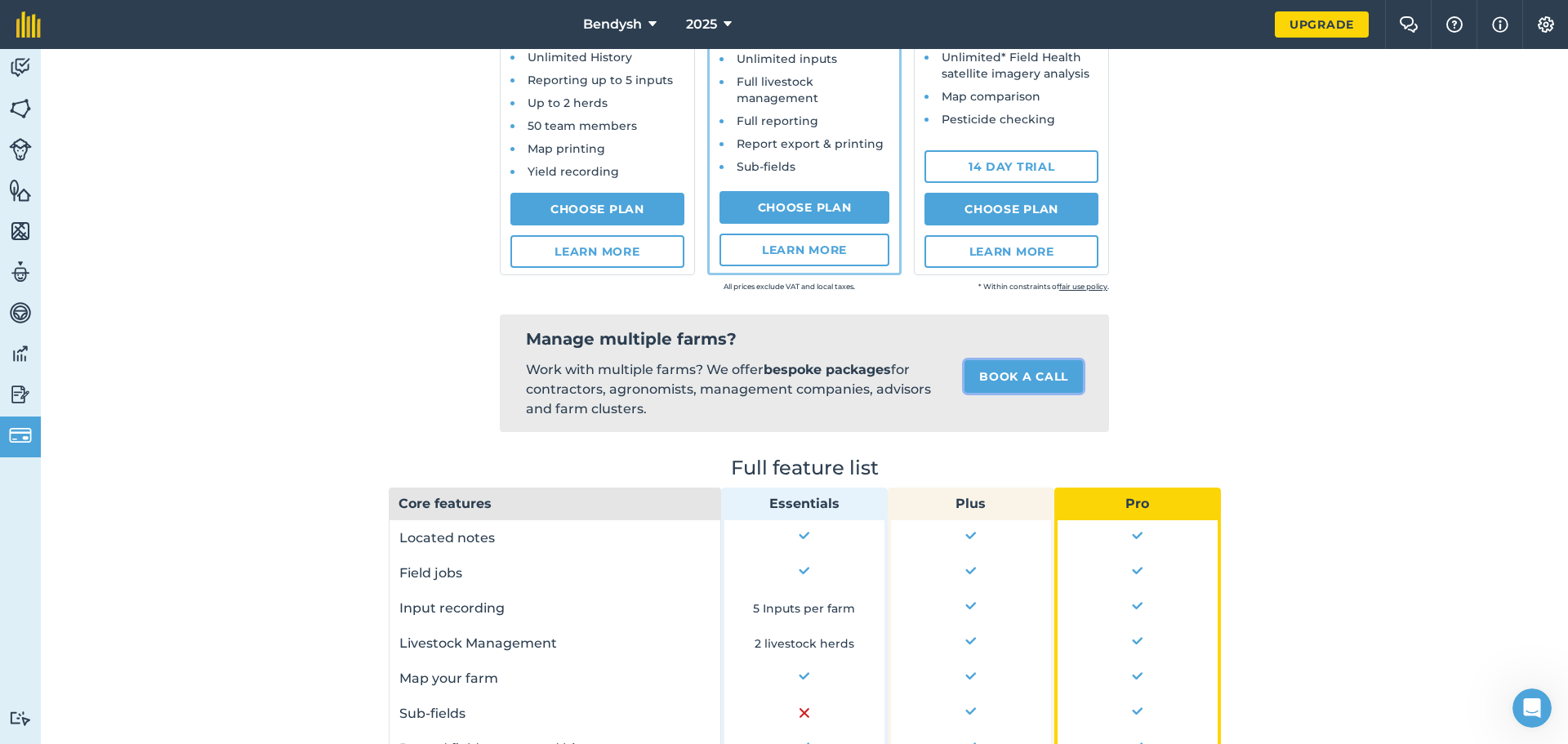
click at [1023, 373] on link "Book a call" at bounding box center [1024, 377] width 119 height 33
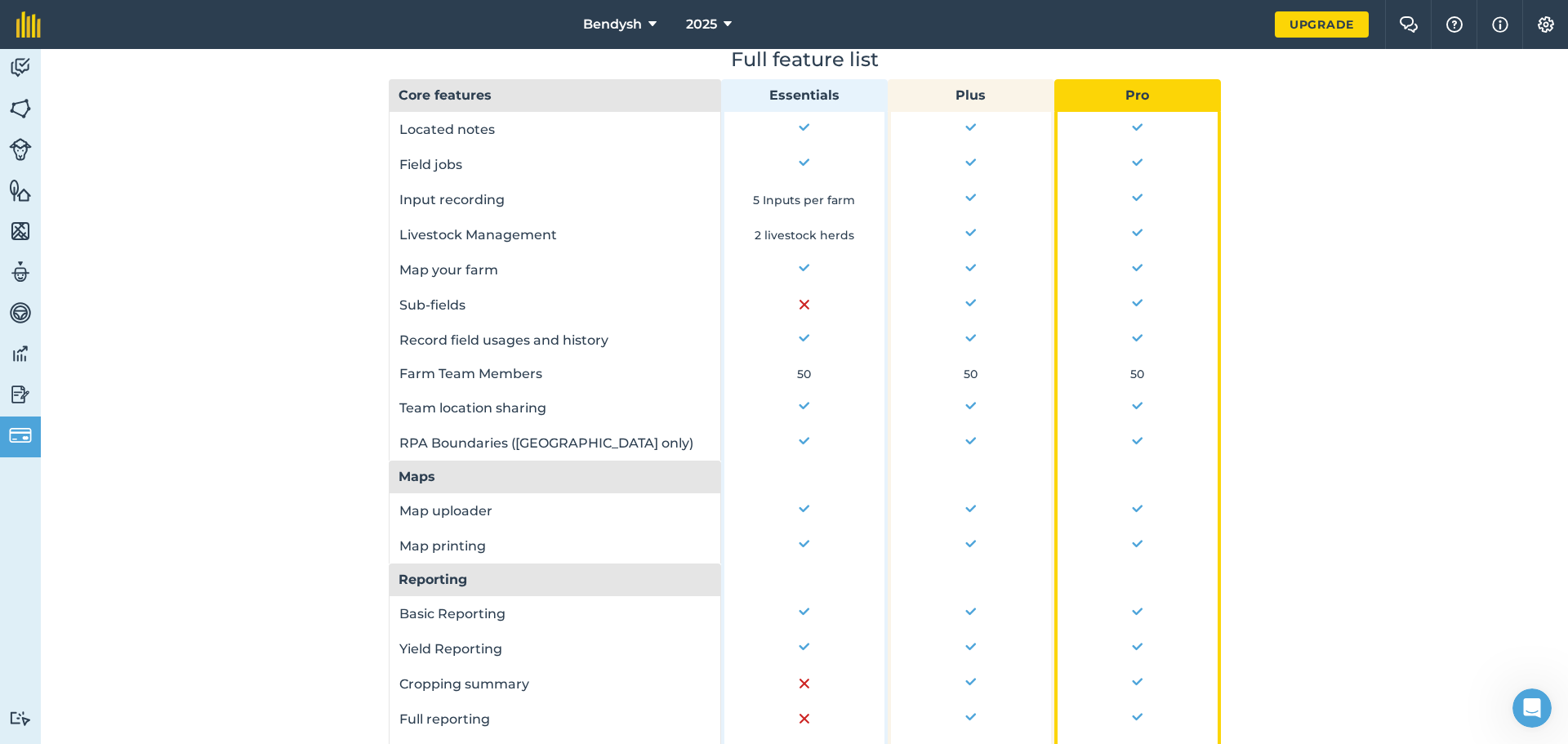
scroll to position [490, 0]
